Goal: Task Accomplishment & Management: Manage account settings

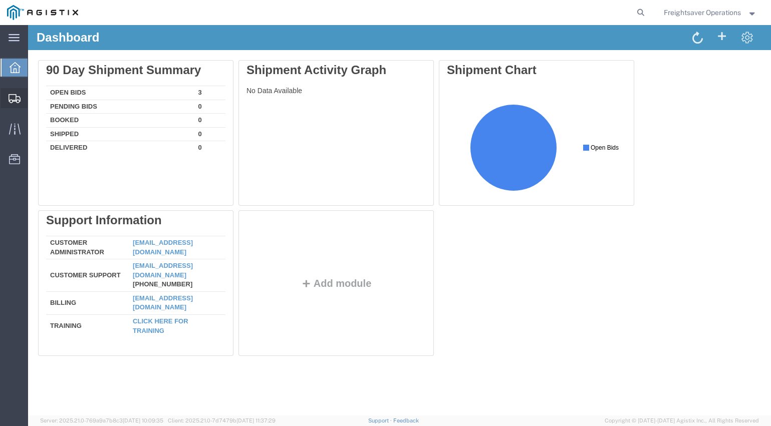
click at [7, 95] on div at bounding box center [15, 98] width 28 height 20
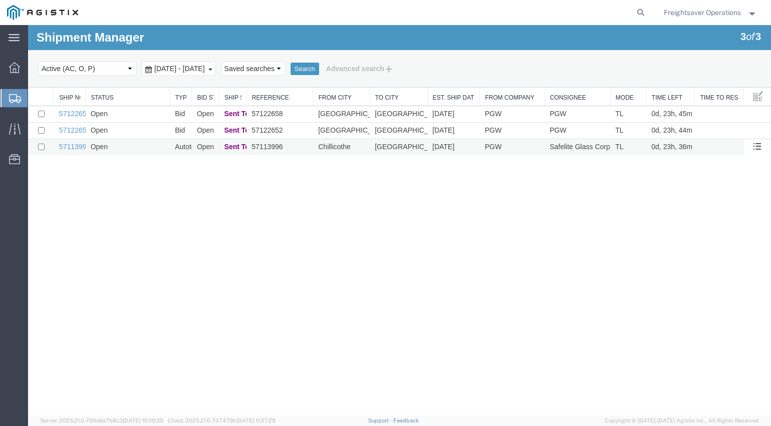
click at [233, 142] on td "Sent To Bid" at bounding box center [233, 147] width 28 height 17
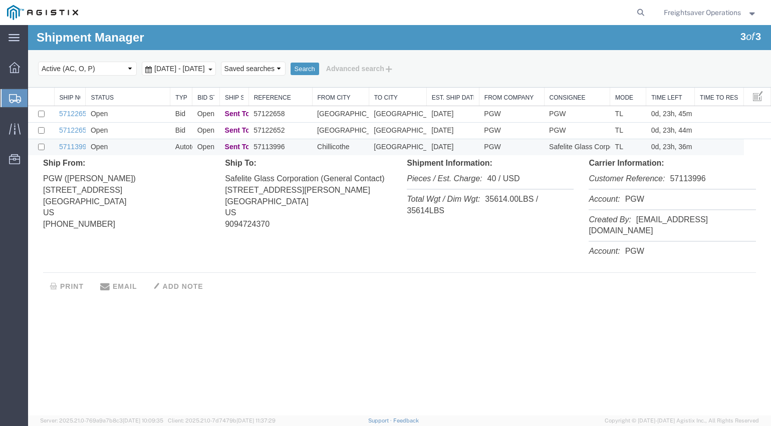
drag, startPoint x: 247, startPoint y: 97, endPoint x: 268, endPoint y: 97, distance: 20.5
click at [268, 97] on div "Ship No. Status Type Bid Status Ship Status Reference From City To City Est. Sh…" at bounding box center [399, 193] width 743 height 210
drag, startPoint x: 265, startPoint y: 95, endPoint x: 323, endPoint y: 95, distance: 58.1
click at [323, 95] on div "Ship No. Status Type Bid Status Ship Status Reference From City To City Est. Sh…" at bounding box center [399, 193] width 743 height 210
click at [244, 116] on span "Sent To Bid" at bounding box center [243, 114] width 39 height 8
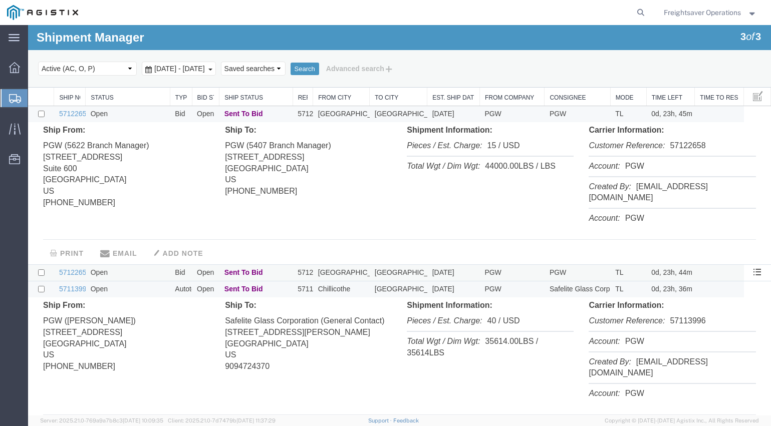
click at [254, 269] on span "Sent To Bid" at bounding box center [243, 273] width 39 height 8
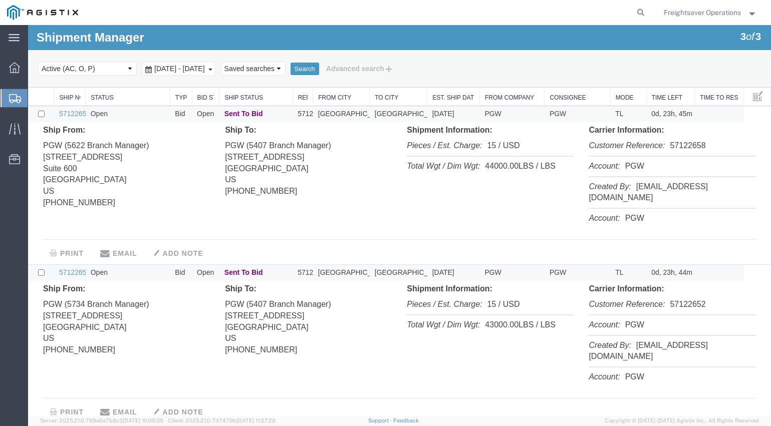
click at [753, 6] on div "Freightsaver Operations" at bounding box center [710, 12] width 108 height 25
click at [752, 16] on span "Freightsaver Operations" at bounding box center [710, 12] width 93 height 11
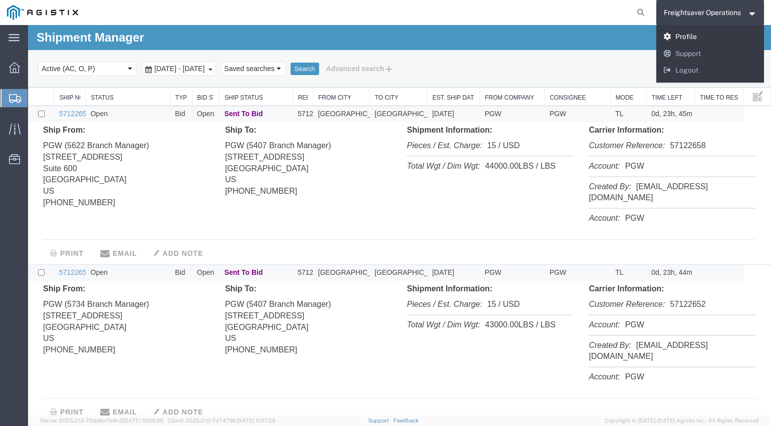
drag, startPoint x: 693, startPoint y: 37, endPoint x: 666, endPoint y: 12, distance: 37.2
click at [693, 37] on link "Profile" at bounding box center [710, 37] width 108 height 17
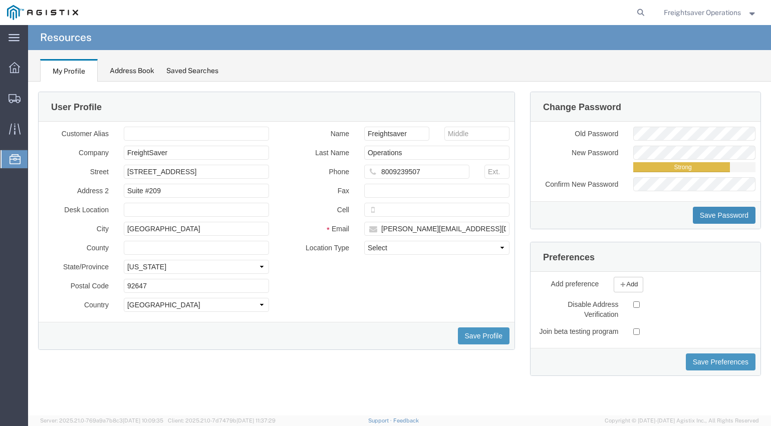
click at [724, 213] on button "Save Password" at bounding box center [724, 215] width 63 height 17
click at [133, 24] on div at bounding box center [367, 12] width 564 height 25
click at [131, 68] on div "Address Book" at bounding box center [132, 71] width 45 height 11
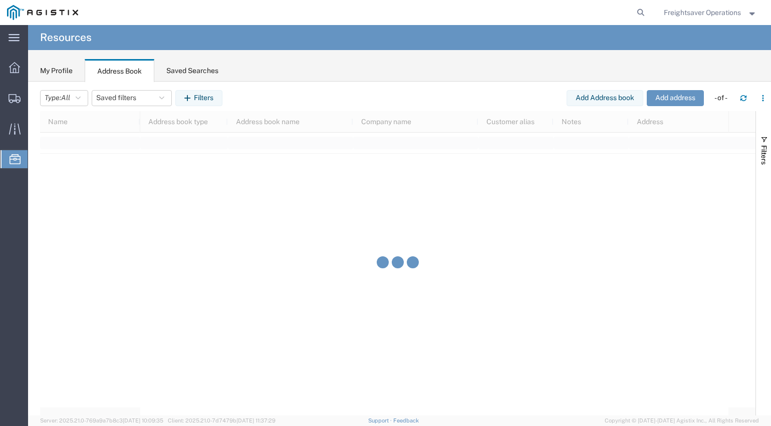
click at [196, 73] on div "Saved Searches" at bounding box center [192, 71] width 52 height 11
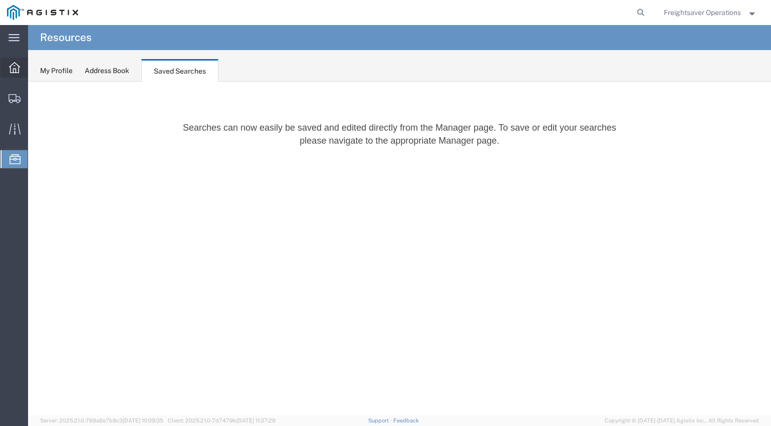
click at [6, 61] on div at bounding box center [15, 68] width 28 height 20
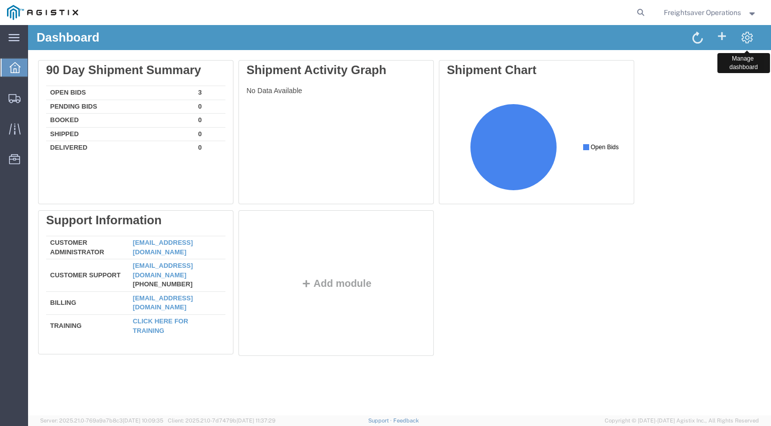
click at [750, 34] on span at bounding box center [747, 37] width 13 height 13
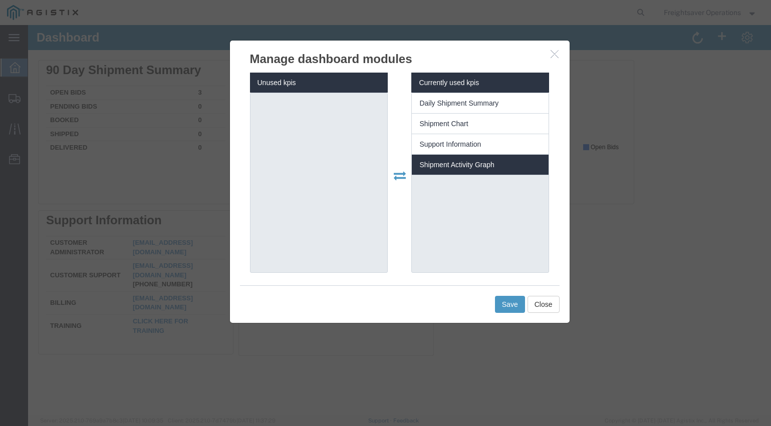
click at [481, 166] on span "Shipment Activity Graph" at bounding box center [456, 165] width 75 height 8
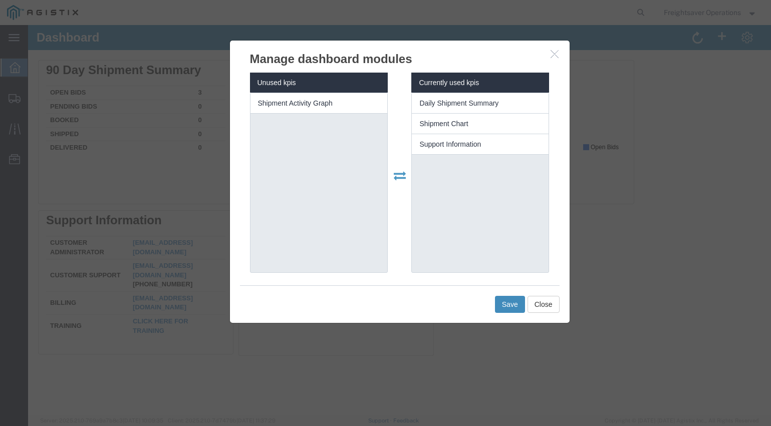
click at [516, 308] on button "Save" at bounding box center [510, 304] width 30 height 17
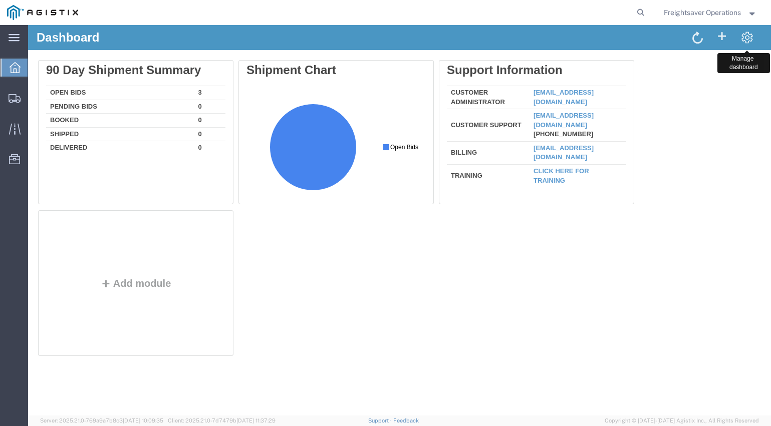
click at [749, 33] on span at bounding box center [747, 37] width 13 height 13
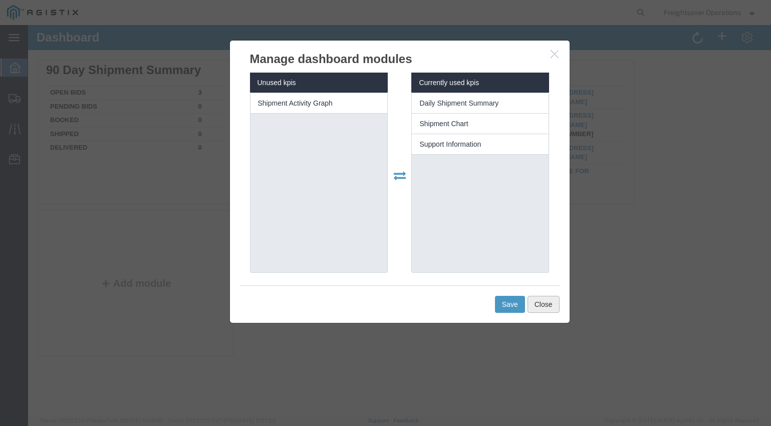
click at [536, 300] on button "Close" at bounding box center [544, 304] width 32 height 17
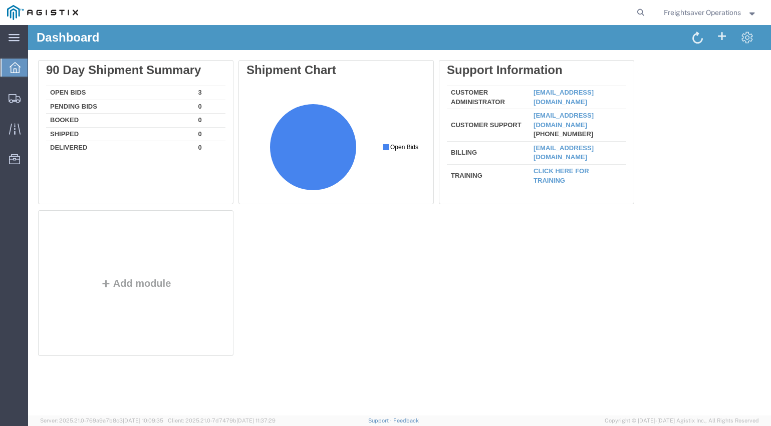
click at [747, 13] on span "Freightsaver Operations" at bounding box center [710, 12] width 93 height 11
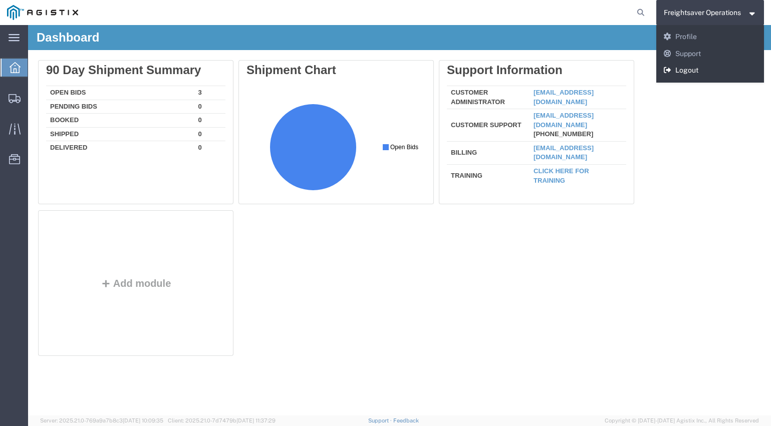
drag, startPoint x: 706, startPoint y: 72, endPoint x: 678, endPoint y: 47, distance: 37.6
click at [706, 72] on link "Logout" at bounding box center [710, 70] width 108 height 17
